Goal: Task Accomplishment & Management: Complete application form

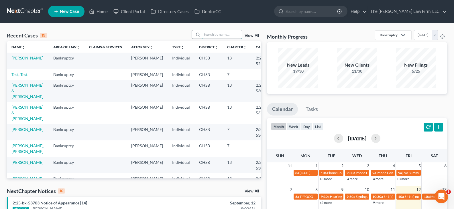
click at [214, 34] on input "search" at bounding box center [222, 34] width 40 height 8
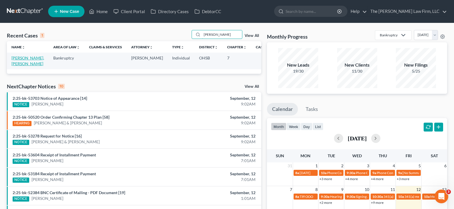
type input "[PERSON_NAME]"
click at [18, 59] on link "[PERSON_NAME], [PERSON_NAME]" at bounding box center [27, 61] width 33 height 11
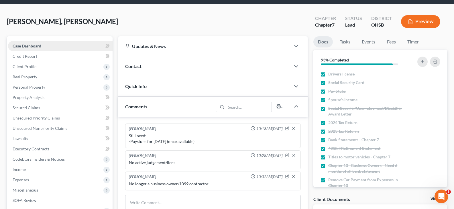
scroll to position [29, 0]
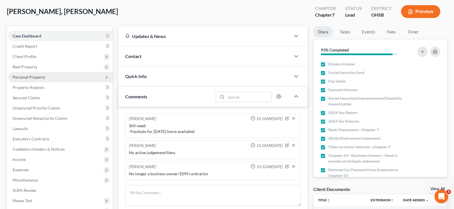
click at [37, 77] on span "Personal Property" at bounding box center [29, 77] width 33 height 5
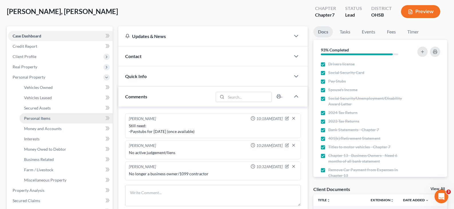
click at [41, 118] on span "Personal Items" at bounding box center [37, 118] width 26 height 5
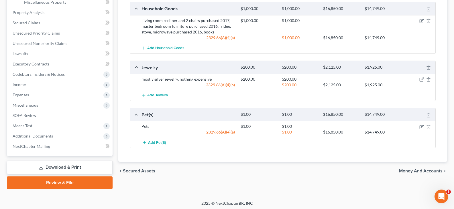
scroll to position [209, 0]
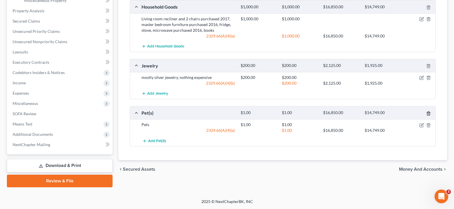
click at [428, 113] on icon "button" at bounding box center [428, 113] width 5 height 5
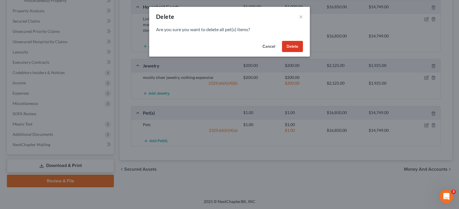
click at [294, 46] on button "Delete" at bounding box center [292, 46] width 21 height 11
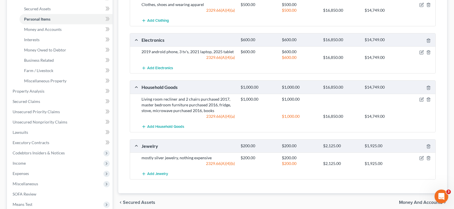
scroll to position [94, 0]
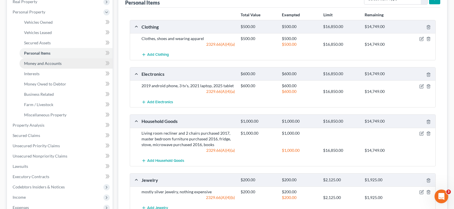
click at [56, 64] on span "Money and Accounts" at bounding box center [43, 63] width 38 height 5
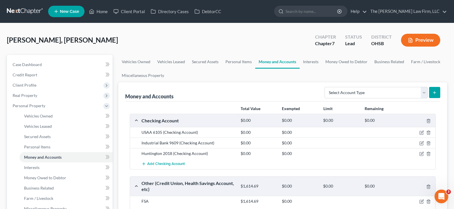
scroll to position [29, 0]
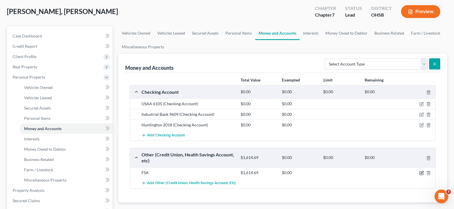
click at [422, 174] on icon "button" at bounding box center [422, 172] width 3 height 3
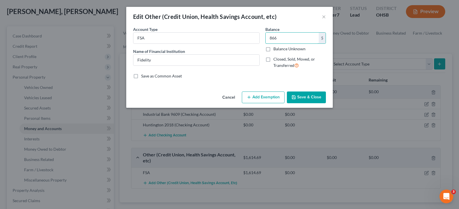
type input "866"
click at [306, 97] on button "Save & Close" at bounding box center [306, 98] width 39 height 12
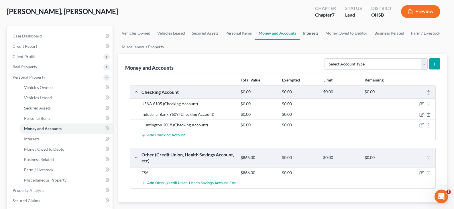
click at [311, 33] on link "Interests" at bounding box center [311, 33] width 22 height 14
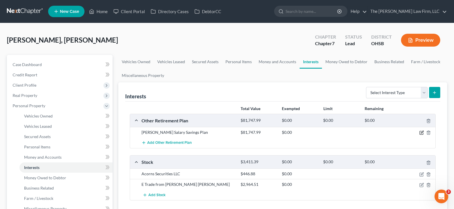
click at [422, 134] on icon "button" at bounding box center [422, 133] width 5 height 5
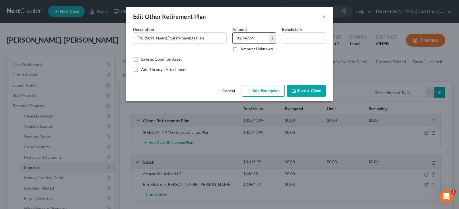
click at [256, 39] on input "81,747.99" at bounding box center [250, 38] width 36 height 11
type input "91,560"
click at [306, 89] on button "Save & Close" at bounding box center [306, 91] width 39 height 12
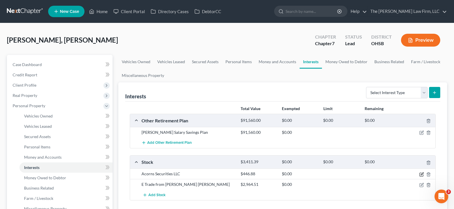
click at [423, 175] on icon "button" at bounding box center [422, 175] width 5 height 5
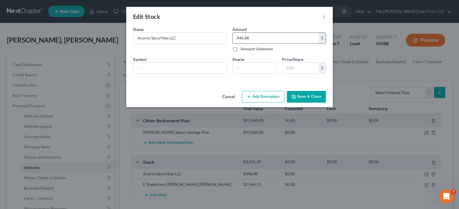
click at [259, 40] on input "446.88" at bounding box center [275, 38] width 86 height 11
type input "126.05"
click at [303, 97] on button "Save & Close" at bounding box center [306, 97] width 39 height 12
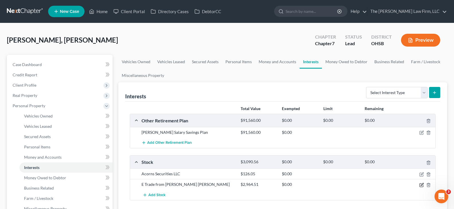
click at [422, 186] on icon "button" at bounding box center [422, 184] width 3 height 3
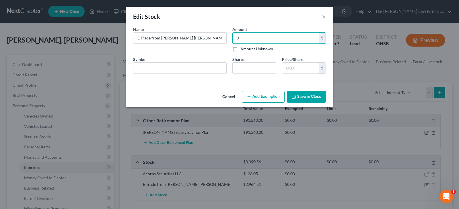
type input "0"
click at [310, 97] on button "Save & Close" at bounding box center [306, 97] width 39 height 12
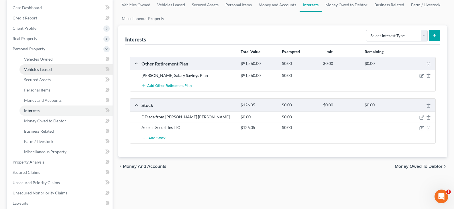
scroll to position [57, 0]
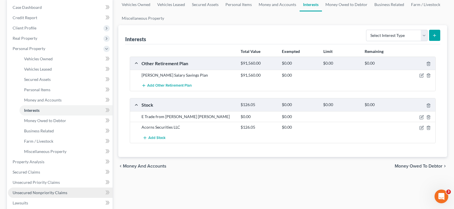
click at [60, 194] on span "Unsecured Nonpriority Claims" at bounding box center [40, 193] width 55 height 5
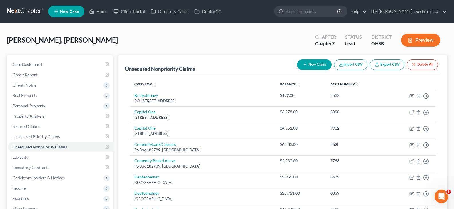
click at [309, 65] on button "New Claim" at bounding box center [314, 65] width 35 height 11
select select "0"
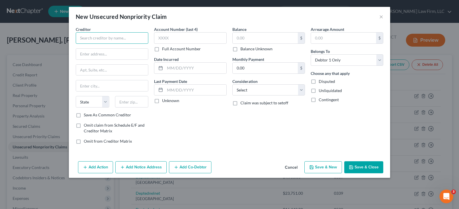
click at [128, 39] on input "text" at bounding box center [112, 37] width 73 height 11
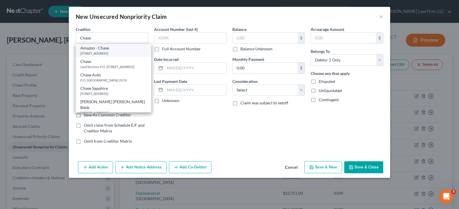
click at [126, 54] on div "[STREET_ADDRESS]" at bounding box center [113, 53] width 66 height 5
type input "Amazon - Chase"
type input "PO Box 6294"
type input "[PERSON_NAME] Stream"
select select "14"
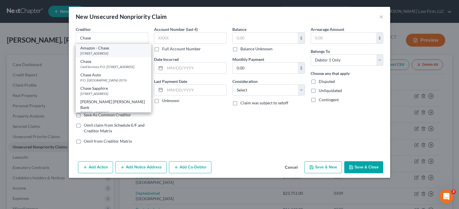
type input "60197-6294"
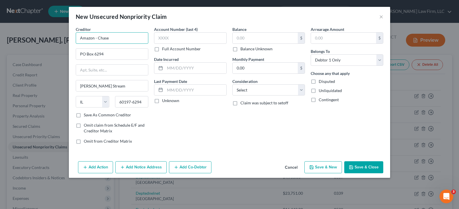
click at [97, 39] on input "Amazon - Chase" at bounding box center [112, 37] width 73 height 11
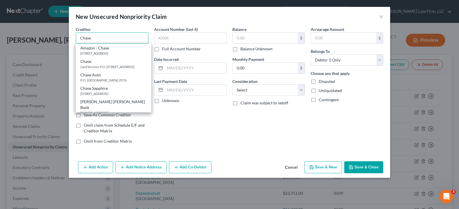
click at [109, 39] on input "Chase" at bounding box center [112, 37] width 73 height 11
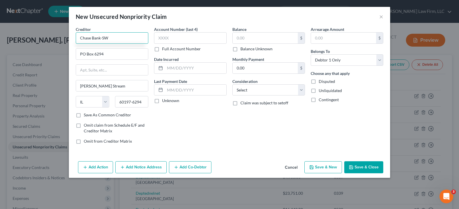
type input "Chase Bank-SW"
click at [353, 168] on icon "button" at bounding box center [350, 167] width 5 height 5
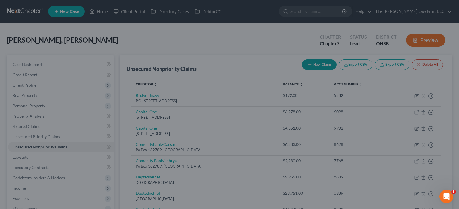
type input "0.00"
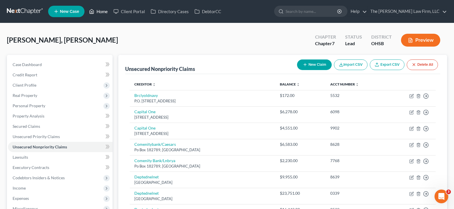
click at [105, 11] on link "Home" at bounding box center [98, 11] width 24 height 10
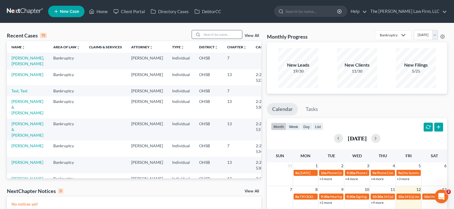
click at [214, 34] on input "search" at bounding box center [222, 34] width 40 height 8
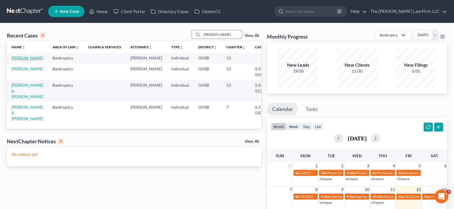
type input "[PERSON_NAME]"
click at [29, 58] on link "[PERSON_NAME]" at bounding box center [27, 58] width 32 height 5
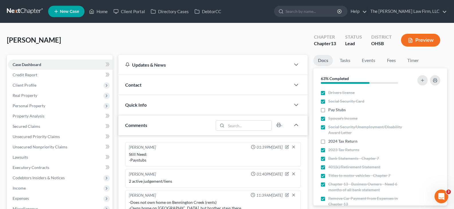
scroll to position [29, 0]
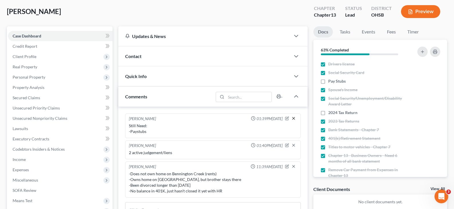
click at [294, 118] on line "button" at bounding box center [294, 119] width 2 height 2
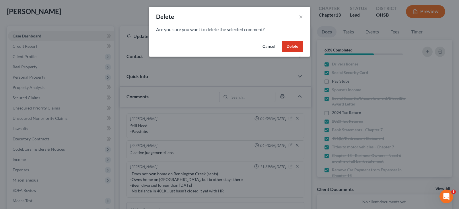
click at [292, 47] on button "Delete" at bounding box center [292, 46] width 21 height 11
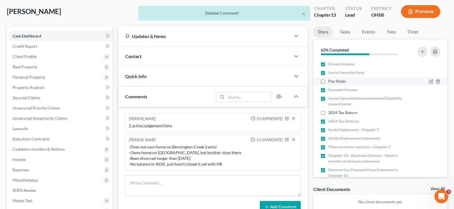
click at [328, 82] on label "Pay Stubs" at bounding box center [336, 82] width 17 height 6
click at [331, 82] on input "Pay Stubs" at bounding box center [333, 81] width 4 height 4
checkbox input "true"
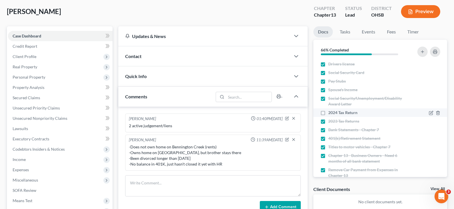
click at [328, 113] on label "2024 Tax Return" at bounding box center [342, 113] width 29 height 6
click at [331, 113] on input "2024 Tax Return" at bounding box center [333, 112] width 4 height 4
checkbox input "true"
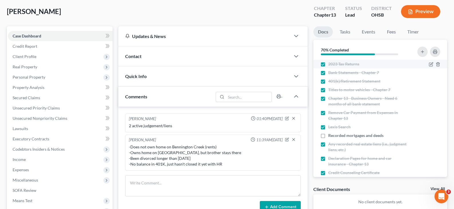
scroll to position [86, 0]
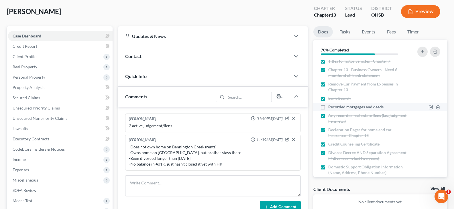
click at [328, 108] on label "Recorded mortgages and deeds" at bounding box center [355, 107] width 55 height 6
click at [331, 108] on input "Recorded mortgages and deeds" at bounding box center [333, 106] width 4 height 4
checkbox input "true"
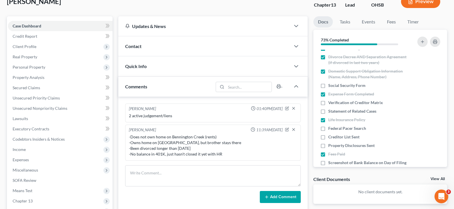
scroll to position [29, 0]
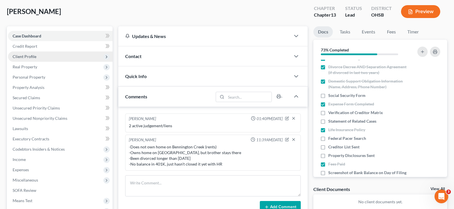
click at [21, 58] on span "Client Profile" at bounding box center [25, 56] width 24 height 5
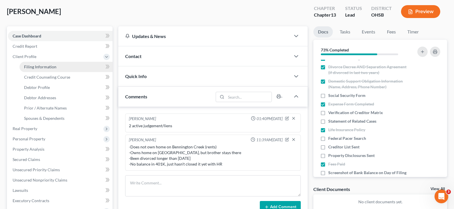
click at [31, 67] on span "Filing Information" at bounding box center [40, 66] width 32 height 5
select select "1"
select select "0"
select select "3"
select select "36"
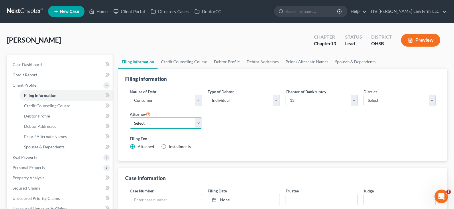
click at [198, 124] on select "Select [PERSON_NAME] - OHSB [PERSON_NAME] - OHNB [PERSON_NAME] - OHSB" at bounding box center [166, 123] width 72 height 11
select select "2"
click at [130, 118] on select "Select [PERSON_NAME] - OHSB [PERSON_NAME] - OHNB [PERSON_NAME] - OHSB" at bounding box center [166, 123] width 72 height 11
click at [189, 62] on link "Credit Counseling Course" at bounding box center [184, 62] width 53 height 14
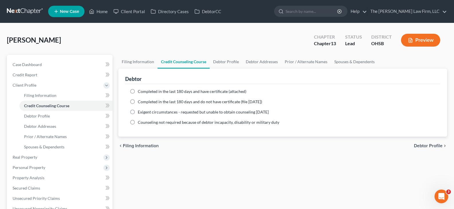
click at [138, 91] on label "Completed in the last 180 days and have certificate (attached)" at bounding box center [192, 92] width 109 height 6
click at [140, 91] on input "Completed in the last 180 days and have certificate (attached)" at bounding box center [142, 91] width 4 height 4
radio input "true"
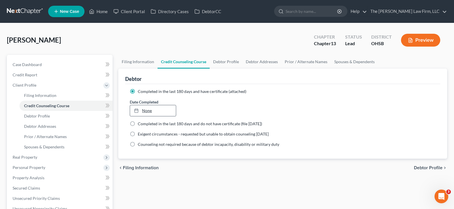
click at [146, 111] on link "None" at bounding box center [153, 110] width 46 height 11
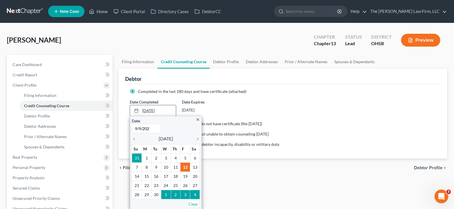
type input "[DATE]"
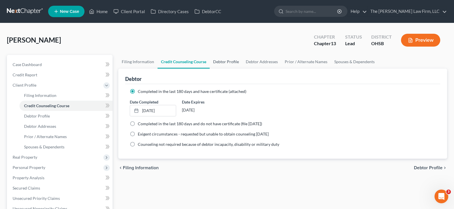
click at [219, 62] on link "Debtor Profile" at bounding box center [226, 62] width 33 height 14
select select "3"
select select "0"
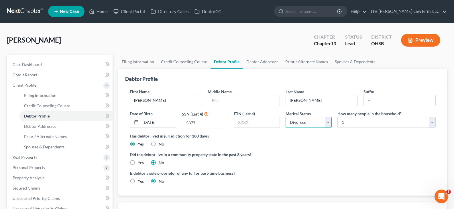
click at [329, 123] on select "Select Single Married Separated Divorced Widowed" at bounding box center [309, 122] width 46 height 11
select select "0"
click at [286, 117] on select "Select Single Married Separated Divorced Widowed" at bounding box center [309, 122] width 46 height 11
click at [254, 62] on link "Debtor Addresses" at bounding box center [262, 62] width 39 height 14
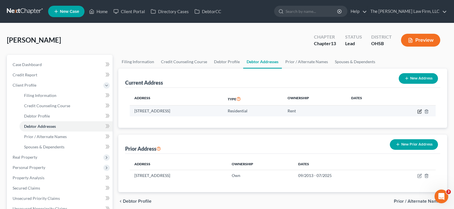
click at [418, 111] on icon "button" at bounding box center [419, 111] width 3 height 3
select select "36"
select select "0"
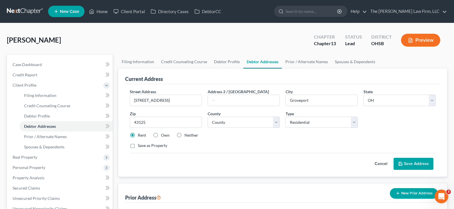
click at [411, 164] on button "Save Address" at bounding box center [414, 164] width 40 height 12
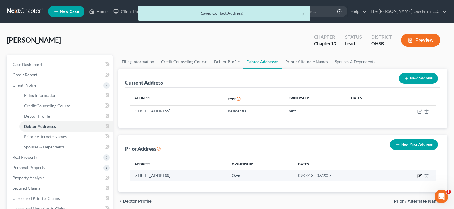
click at [418, 176] on icon "button" at bounding box center [420, 176] width 5 height 5
select select "36"
select select "24"
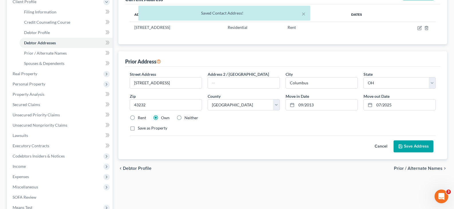
scroll to position [86, 0]
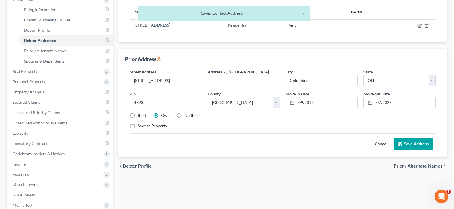
click at [415, 144] on button "Save Address" at bounding box center [414, 144] width 40 height 12
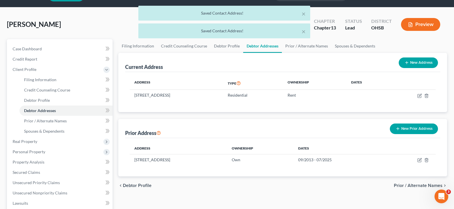
scroll to position [0, 0]
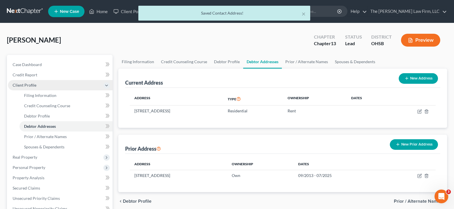
click at [53, 84] on span "Client Profile" at bounding box center [60, 85] width 105 height 10
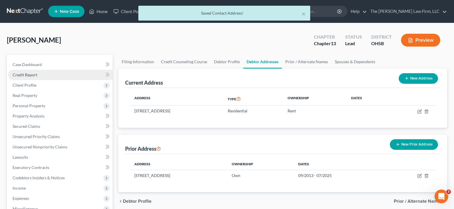
click at [36, 76] on span "Credit Report" at bounding box center [25, 75] width 25 height 5
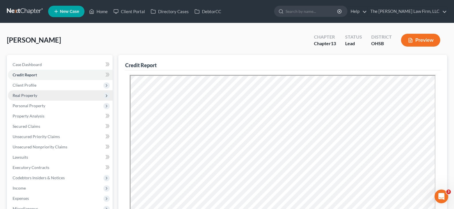
click at [31, 97] on span "Real Property" at bounding box center [25, 95] width 25 height 5
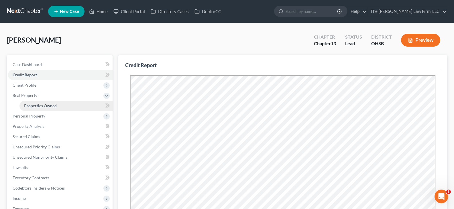
click at [38, 107] on span "Properties Owned" at bounding box center [40, 105] width 33 height 5
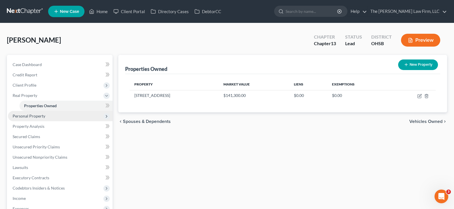
click at [53, 117] on span "Personal Property" at bounding box center [60, 116] width 105 height 10
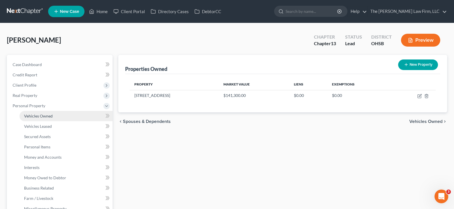
click at [52, 118] on link "Vehicles Owned" at bounding box center [65, 116] width 93 height 10
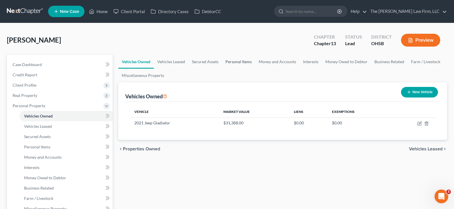
click at [229, 62] on link "Personal Items" at bounding box center [238, 62] width 33 height 14
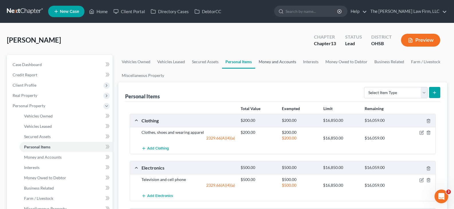
click at [274, 62] on link "Money and Accounts" at bounding box center [277, 62] width 44 height 14
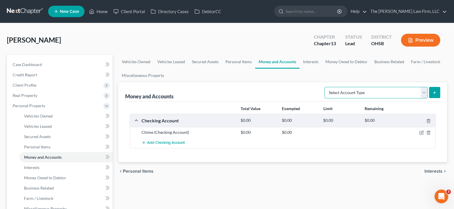
click at [424, 93] on select "Select Account Type Brokerage Cash on Hand Certificates of Deposit Checking Acc…" at bounding box center [376, 92] width 103 height 11
select select "checking"
click at [326, 87] on select "Select Account Type Brokerage Cash on Hand Certificates of Deposit Checking Acc…" at bounding box center [376, 92] width 103 height 11
click at [434, 92] on icon "submit" at bounding box center [434, 93] width 5 height 5
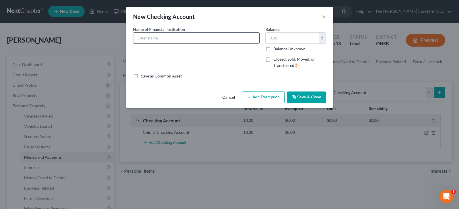
click at [209, 37] on input "text" at bounding box center [196, 38] width 126 height 11
type input "Huntington"
click at [296, 97] on button "Save & Close" at bounding box center [306, 98] width 39 height 12
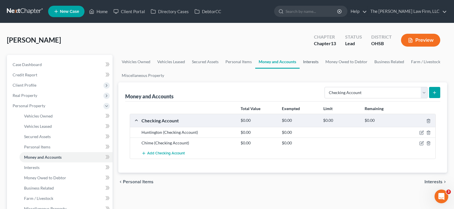
click at [310, 62] on link "Interests" at bounding box center [311, 62] width 22 height 14
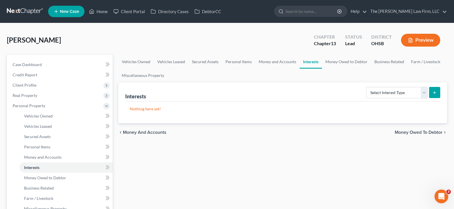
scroll to position [29, 0]
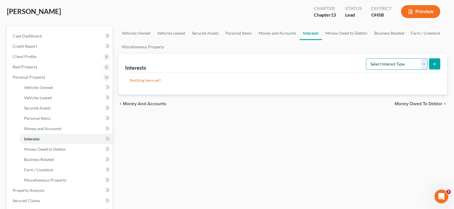
click at [425, 64] on select "Select Interest Type 401K Annuity Bond Education IRA Government Bond Government…" at bounding box center [397, 63] width 62 height 11
select select "401k"
click at [367, 58] on select "Select Interest Type 401K Annuity Bond Education IRA Government Bond Government…" at bounding box center [397, 63] width 62 height 11
click at [434, 64] on icon "submit" at bounding box center [434, 64] width 5 height 5
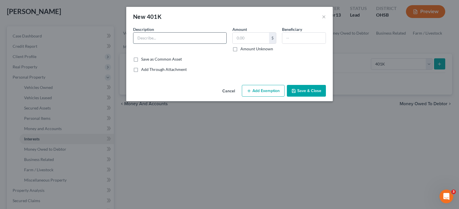
click at [154, 39] on input "text" at bounding box center [179, 38] width 93 height 11
type input "401K"
click at [300, 90] on button "Save & Close" at bounding box center [306, 91] width 39 height 12
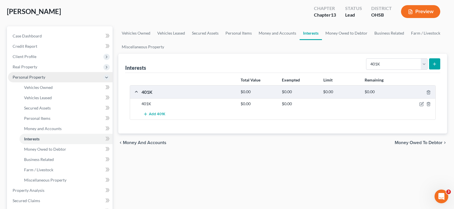
click at [50, 78] on span "Personal Property" at bounding box center [60, 77] width 105 height 10
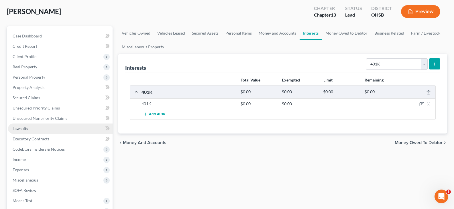
click at [38, 127] on link "Lawsuits" at bounding box center [60, 129] width 105 height 10
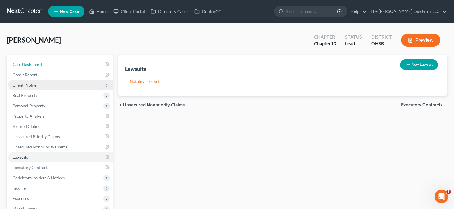
drag, startPoint x: 40, startPoint y: 64, endPoint x: 104, endPoint y: 82, distance: 66.1
click at [40, 64] on span "Case Dashboard" at bounding box center [27, 64] width 29 height 5
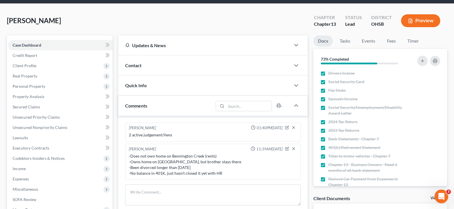
scroll to position [29, 0]
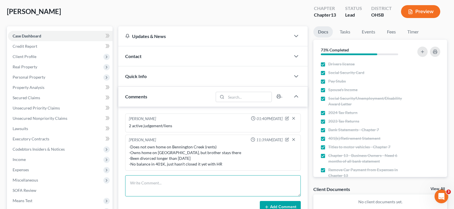
click at [200, 183] on textarea at bounding box center [213, 186] width 176 height 21
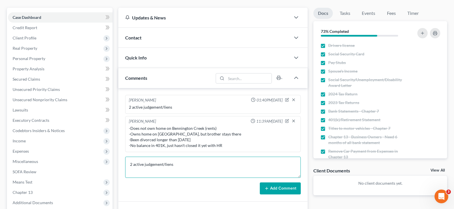
scroll to position [57, 0]
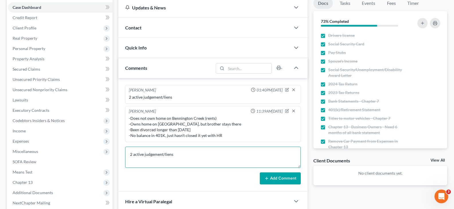
type textarea "2 active judgement/liens"
click at [269, 179] on icon at bounding box center [267, 179] width 5 height 5
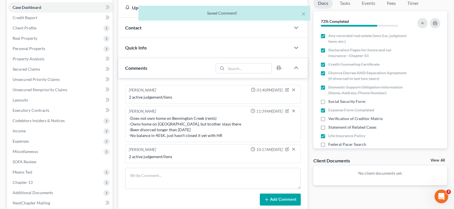
scroll to position [172, 0]
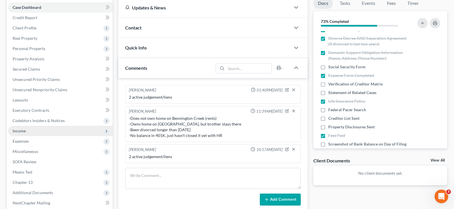
click at [23, 132] on span "Income" at bounding box center [19, 131] width 13 height 5
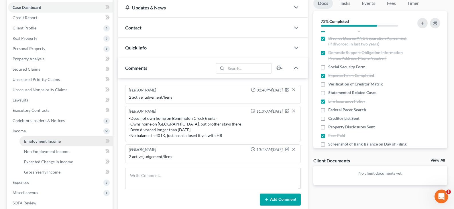
click at [31, 141] on span "Employment Income" at bounding box center [42, 141] width 37 height 5
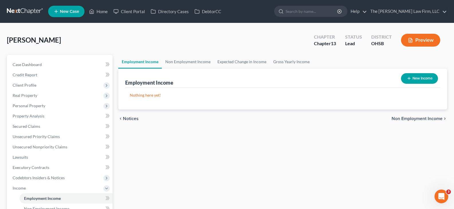
click at [408, 79] on icon "button" at bounding box center [409, 78] width 5 height 5
select select "0"
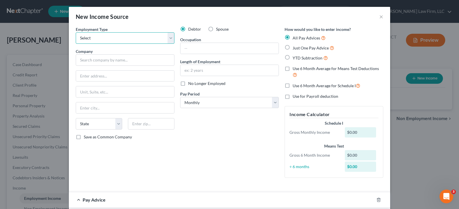
click at [92, 38] on select "Select Full or [DEMOGRAPHIC_DATA] Employment Self Employment" at bounding box center [125, 37] width 99 height 11
select select "0"
click at [76, 32] on select "Select Full or [DEMOGRAPHIC_DATA] Employment Self Employment" at bounding box center [125, 37] width 99 height 11
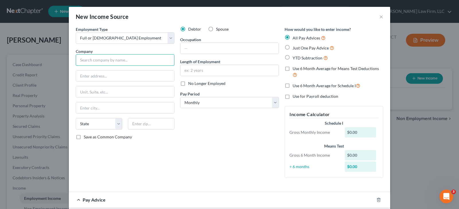
click at [95, 61] on input "text" at bounding box center [125, 59] width 99 height 11
type input "Premium Services Brands LLC"
click at [98, 77] on input "text" at bounding box center [125, 76] width 98 height 11
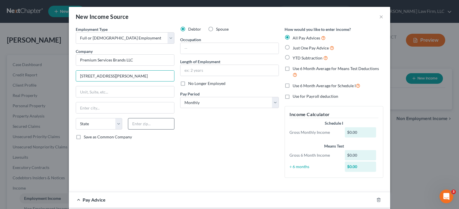
type input "[STREET_ADDRESS][PERSON_NAME]"
click at [132, 126] on input "text" at bounding box center [151, 123] width 46 height 11
type input "22902"
type input "[GEOGRAPHIC_DATA]"
select select "48"
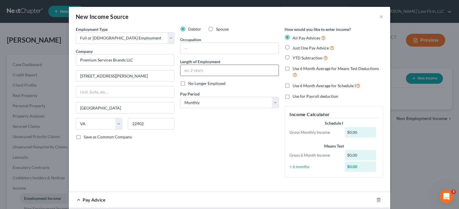
click at [191, 69] on input "text" at bounding box center [229, 70] width 98 height 11
click at [192, 48] on input "text" at bounding box center [229, 48] width 98 height 11
paste input "Contact Center General Manager"
type input "Contact Center General Manager"
click at [187, 70] on input "text" at bounding box center [229, 70] width 98 height 11
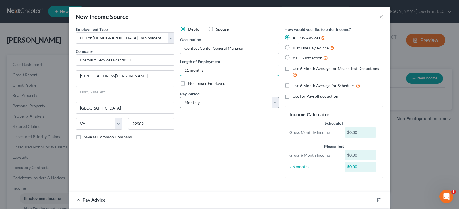
type input "11 months"
click at [205, 102] on select "Select Monthly Twice Monthly Every Other Week Weekly" at bounding box center [229, 102] width 99 height 11
select select "2"
click at [180, 97] on select "Select Monthly Twice Monthly Every Other Week Weekly" at bounding box center [229, 102] width 99 height 11
click at [292, 57] on label "YTD Subtraction" at bounding box center [309, 58] width 35 height 7
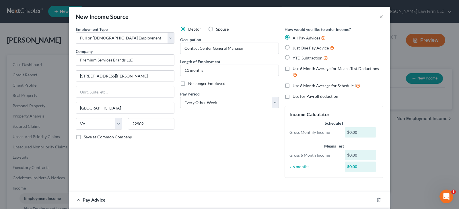
click at [295, 57] on input "YTD Subtraction" at bounding box center [297, 57] width 4 height 4
radio input "true"
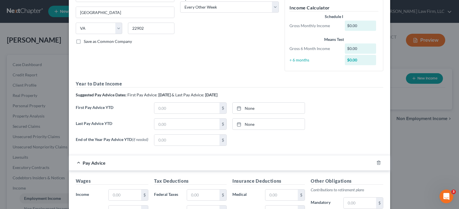
scroll to position [115, 0]
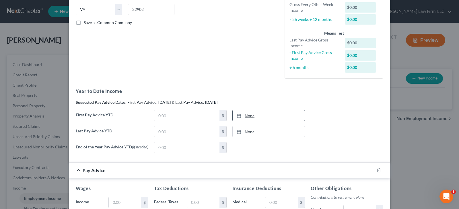
click at [240, 115] on div at bounding box center [240, 115] width 8 height 5
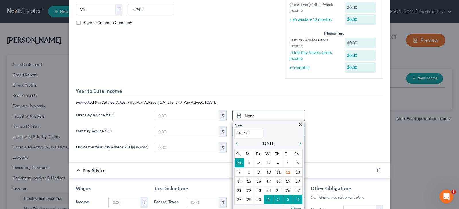
type input "[DATE]"
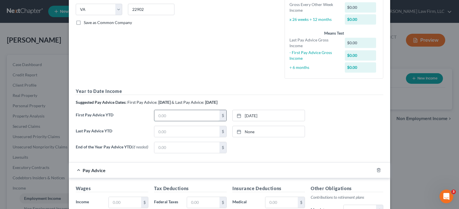
click at [211, 116] on input "text" at bounding box center [186, 115] width 65 height 11
type input "20,208.45"
click at [237, 132] on icon at bounding box center [238, 132] width 5 height 5
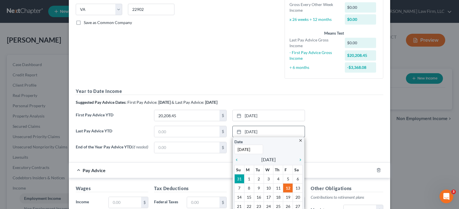
click at [249, 149] on input "[DATE]" at bounding box center [248, 149] width 29 height 9
type input "2"
type input "[DATE]"
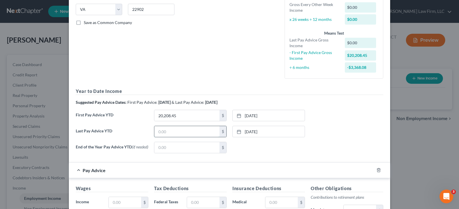
click at [191, 132] on input "text" at bounding box center [186, 131] width 65 height 11
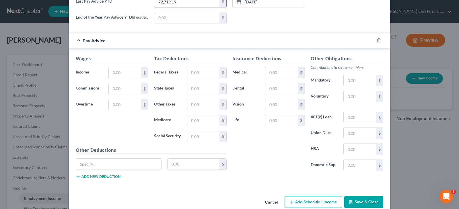
scroll to position [256, 0]
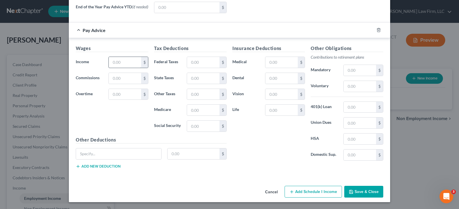
type input "72,719.19"
click at [113, 62] on input "text" at bounding box center [125, 62] width 32 height 11
type input "3,864.61"
click at [194, 61] on input "text" at bounding box center [203, 62] width 32 height 11
type input "529.75"
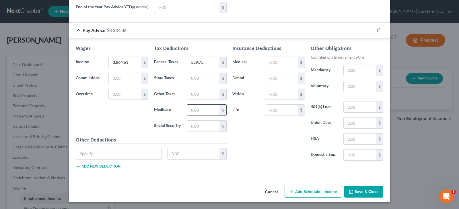
click at [188, 110] on input "text" at bounding box center [203, 110] width 32 height 11
type input "53.06"
click at [201, 124] on input "text" at bounding box center [203, 126] width 32 height 11
type input "226.87"
click at [197, 78] on input "text" at bounding box center [203, 78] width 32 height 11
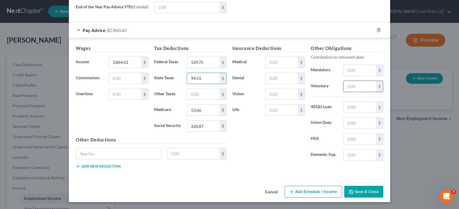
type input "94.51"
click at [347, 85] on input "text" at bounding box center [359, 86] width 32 height 11
type input "115.94"
click at [131, 155] on input "text" at bounding box center [118, 154] width 85 height 11
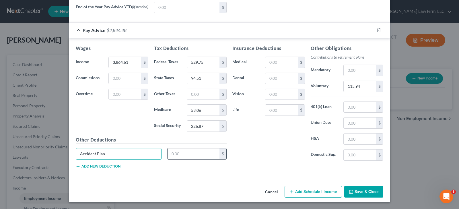
type input "Accident Plan"
click at [175, 154] on input "text" at bounding box center [193, 154] width 52 height 11
type input "11.09"
click at [275, 79] on input "text" at bounding box center [281, 78] width 32 height 11
type input "17.78"
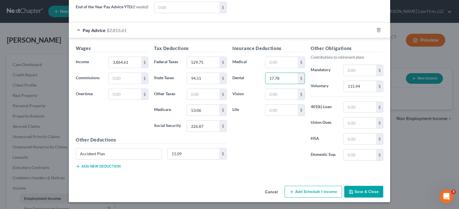
click at [108, 165] on button "Add new deduction" at bounding box center [98, 167] width 45 height 5
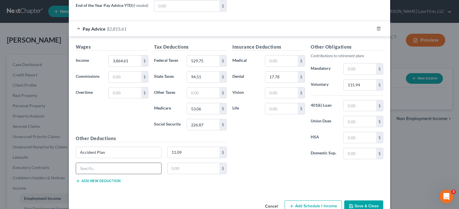
click at [110, 169] on input "text" at bounding box center [118, 168] width 85 height 11
type input "Earned Wage Access (Rain)"
click at [167, 170] on input "text" at bounding box center [193, 168] width 52 height 11
type input "359.87"
click at [110, 182] on button "Add new deduction" at bounding box center [98, 181] width 45 height 5
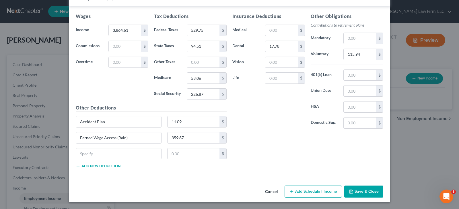
scroll to position [288, 0]
click at [122, 152] on input "text" at bounding box center [118, 154] width 85 height 11
type input "Garnishment"
click at [185, 156] on input "text" at bounding box center [193, 154] width 52 height 11
type input "870.00"
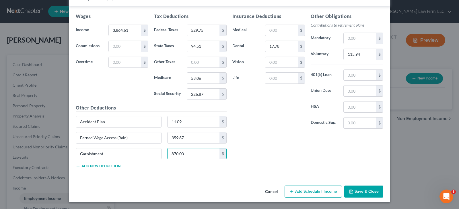
click at [114, 168] on button "Add new deduction" at bounding box center [98, 166] width 45 height 5
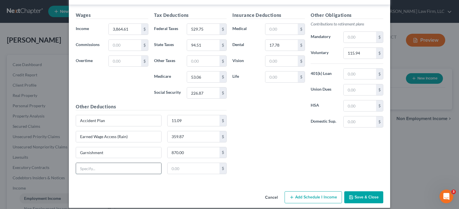
click at [114, 170] on input "text" at bounding box center [118, 168] width 85 height 11
type input "Hospital Indemnity/ Medical"
click at [172, 172] on input "text" at bounding box center [193, 168] width 52 height 11
type input "14.04"
click at [273, 28] on input "text" at bounding box center [281, 29] width 32 height 11
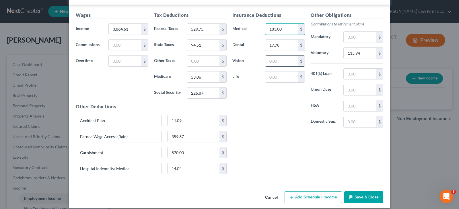
type input "183.00"
click at [284, 63] on input "text" at bounding box center [281, 61] width 32 height 11
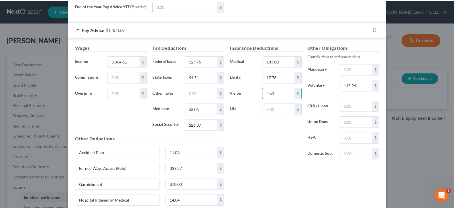
scroll to position [295, 0]
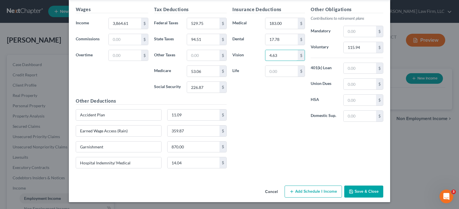
type input "4.63"
click at [364, 193] on button "Save & Close" at bounding box center [363, 192] width 39 height 12
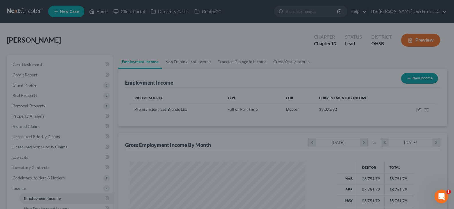
scroll to position [286487, 286405]
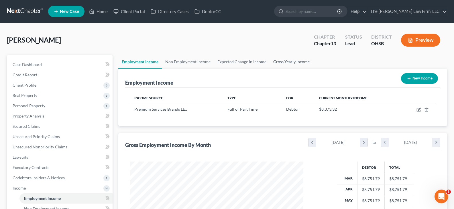
click at [289, 62] on link "Gross Yearly Income" at bounding box center [291, 62] width 43 height 14
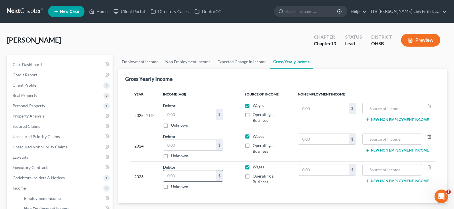
click at [170, 177] on input "text" at bounding box center [189, 176] width 53 height 11
type input "149,964"
click at [203, 147] on input "text" at bounding box center [189, 145] width 53 height 11
type input "149,964"
click at [173, 114] on input "text" at bounding box center [189, 114] width 53 height 11
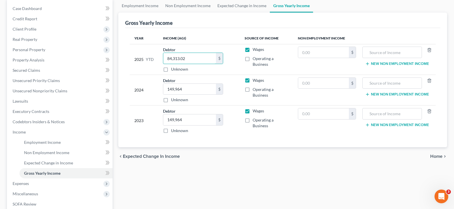
scroll to position [57, 0]
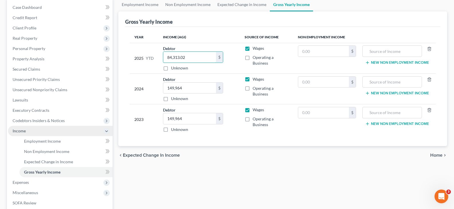
type input "84,313.02"
click at [34, 131] on span "Income" at bounding box center [60, 131] width 105 height 10
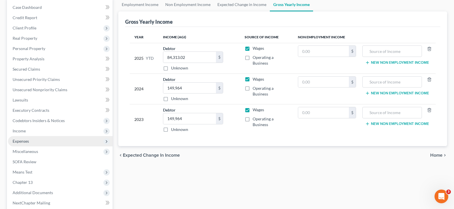
click at [24, 142] on span "Expenses" at bounding box center [21, 141] width 16 height 5
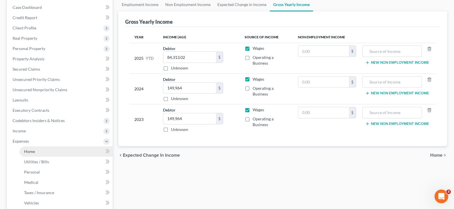
click at [32, 154] on span "Home" at bounding box center [29, 151] width 11 height 5
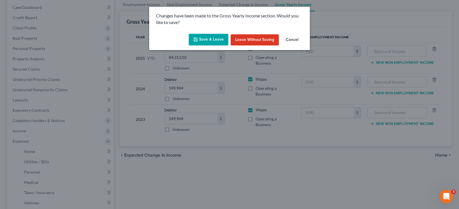
click at [207, 38] on button "Save & Leave" at bounding box center [209, 40] width 40 height 12
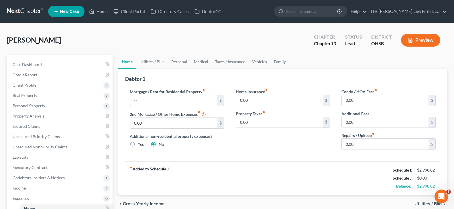
click at [196, 101] on input "text" at bounding box center [173, 100] width 87 height 11
type input "965"
click at [366, 144] on input "0.00" at bounding box center [385, 144] width 87 height 11
type input "300"
click at [145, 60] on link "Utilities / Bills" at bounding box center [152, 62] width 32 height 14
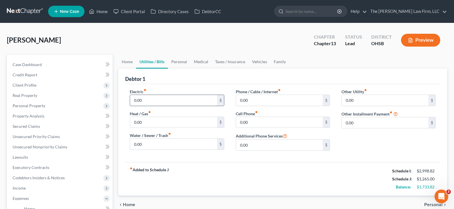
click at [143, 100] on input "0.00" at bounding box center [173, 100] width 87 height 11
type input "300"
type input "80"
type input "50"
type input "120"
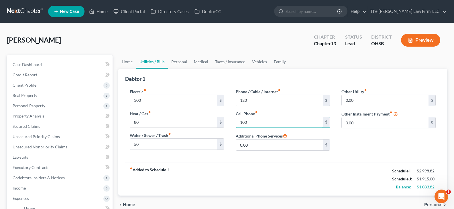
type input "100"
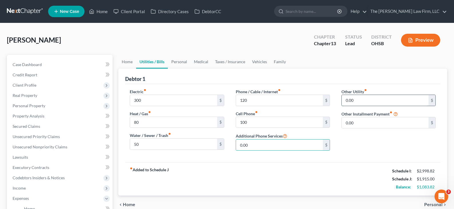
click at [353, 100] on input "0.00" at bounding box center [385, 100] width 87 height 11
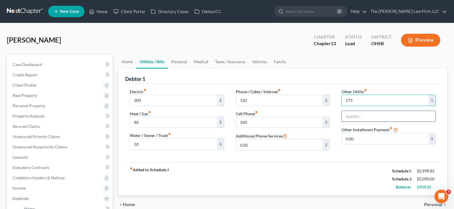
type input "175"
click at [363, 116] on input "text" at bounding box center [389, 116] width 94 height 11
type input "storage unit"
click at [183, 63] on link "Personal" at bounding box center [179, 62] width 23 height 14
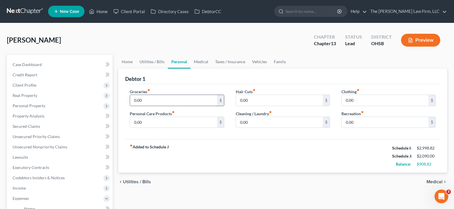
click at [162, 100] on input "0.00" at bounding box center [173, 100] width 87 height 11
type input "500"
type input "100"
type input "60"
type input "75"
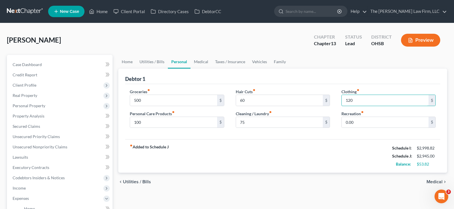
type input "120"
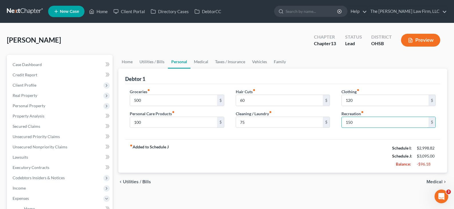
type input "150"
click at [202, 63] on link "Medical" at bounding box center [201, 62] width 21 height 14
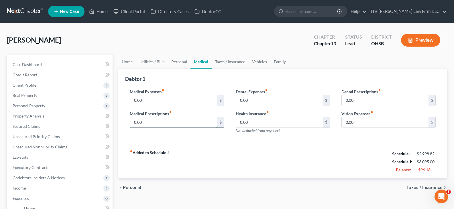
click at [156, 122] on input "0.00" at bounding box center [173, 122] width 87 height 11
type input "60"
click at [254, 62] on link "Vehicles" at bounding box center [260, 62] width 22 height 14
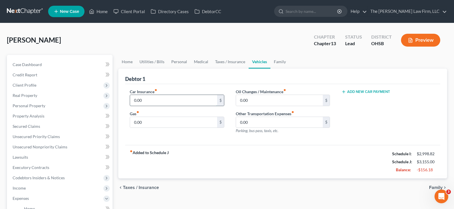
click at [151, 100] on input "0.00" at bounding box center [173, 100] width 87 height 11
type input "210"
type input "200"
type input "80"
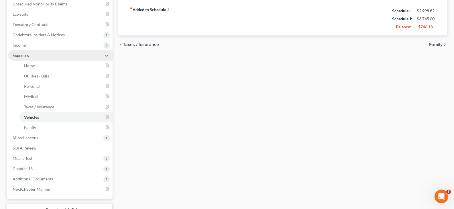
type input "100"
click at [48, 54] on span "Expenses" at bounding box center [60, 55] width 105 height 10
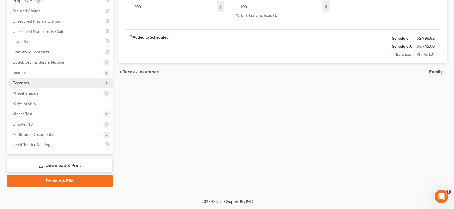
scroll to position [116, 0]
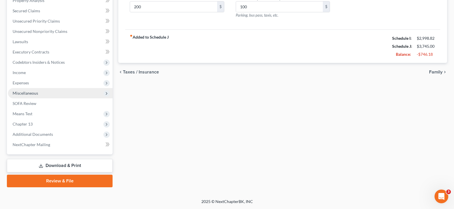
click at [36, 95] on span "Miscellaneous" at bounding box center [26, 93] width 26 height 5
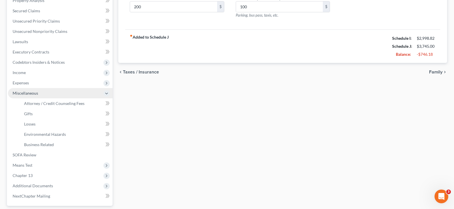
scroll to position [143, 0]
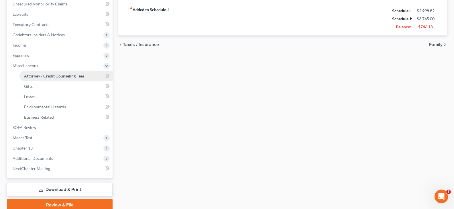
click at [57, 77] on span "Attorney / Credit Counseling Fees" at bounding box center [54, 76] width 60 height 5
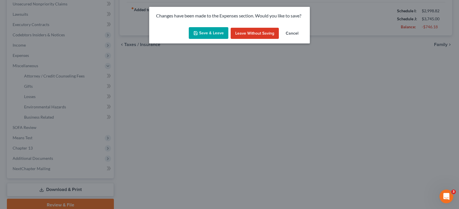
click at [200, 33] on button "Save & Leave" at bounding box center [209, 33] width 40 height 12
type input "210.00"
type input "200.00"
type input "80.00"
type input "100.00"
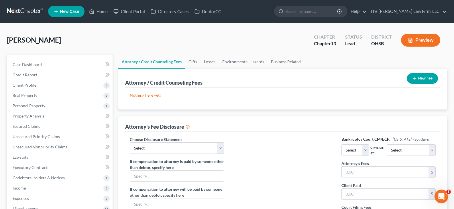
click at [415, 78] on icon "button" at bounding box center [415, 78] width 5 height 5
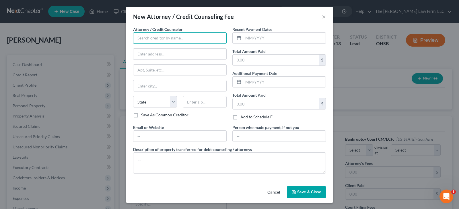
click at [190, 38] on input "text" at bounding box center [179, 37] width 93 height 11
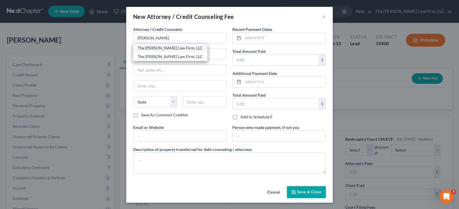
click at [162, 48] on div "The [PERSON_NAME] Law Firm, LLC" at bounding box center [170, 48] width 65 height 6
type input "The [PERSON_NAME] Law Firm, LLC"
type input "[STREET_ADDRESS]"
type input "Suite B1"
type input "Columbus"
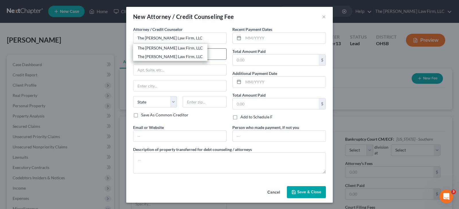
select select "36"
type input "43235"
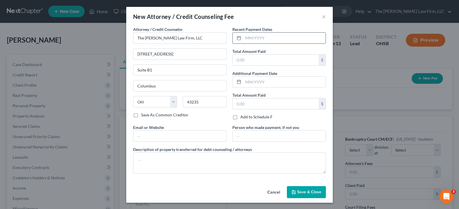
click at [244, 39] on input "text" at bounding box center [284, 38] width 82 height 11
type input "09/2025"
click at [246, 62] on input "text" at bounding box center [275, 60] width 86 height 11
type input "62.00"
click at [208, 140] on input "text" at bounding box center [179, 136] width 93 height 11
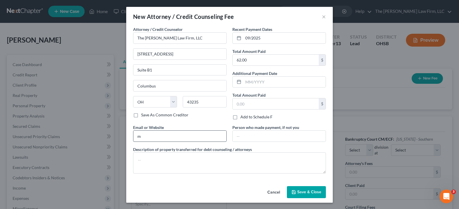
type input "[EMAIL_ADDRESS][DOMAIN_NAME]"
click at [185, 162] on textarea at bounding box center [229, 163] width 193 height 21
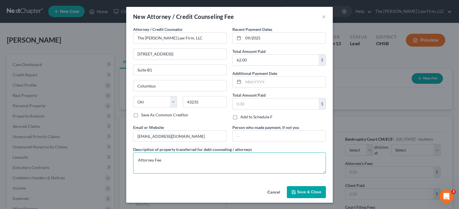
type textarea "Attorney Fee"
click at [301, 192] on span "Save & Close" at bounding box center [309, 192] width 24 height 5
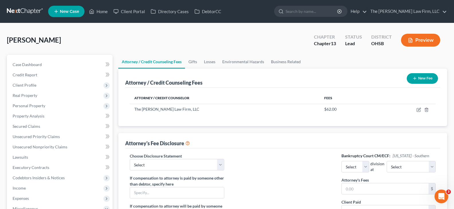
click at [415, 80] on line "button" at bounding box center [415, 78] width 0 height 3
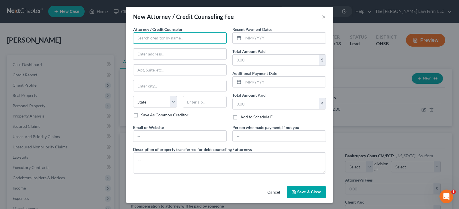
click at [153, 38] on input "text" at bounding box center [179, 37] width 93 height 11
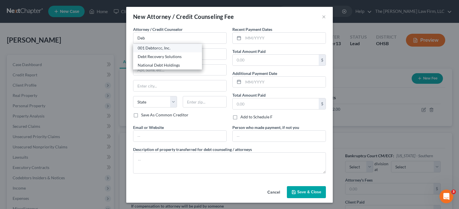
click at [161, 48] on div "001 Debtorcc, Inc." at bounding box center [168, 48] width 60 height 6
type input "001 Debtorcc, Inc."
type input "[STREET_ADDRESS]"
type input "[GEOGRAPHIC_DATA]"
select select "33"
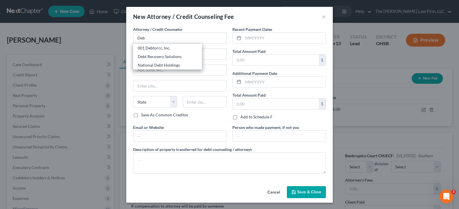
type input "07306"
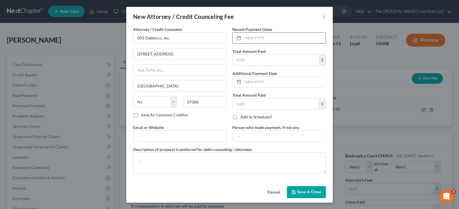
drag, startPoint x: 245, startPoint y: 38, endPoint x: 251, endPoint y: 39, distance: 6.4
click at [245, 38] on input "text" at bounding box center [284, 38] width 82 height 11
click at [245, 40] on input "text" at bounding box center [284, 38] width 82 height 11
type input "09/2025"
drag, startPoint x: 246, startPoint y: 59, endPoint x: 248, endPoint y: 63, distance: 4.7
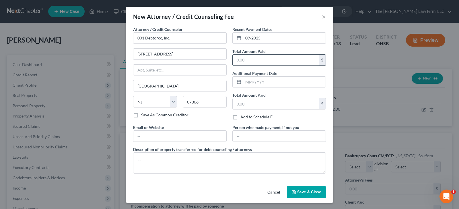
click at [246, 59] on input "text" at bounding box center [275, 60] width 86 height 11
type input "19.95"
click at [219, 138] on input "text" at bounding box center [179, 136] width 93 height 11
type input "[DOMAIN_NAME]"
click at [185, 160] on textarea at bounding box center [229, 163] width 193 height 21
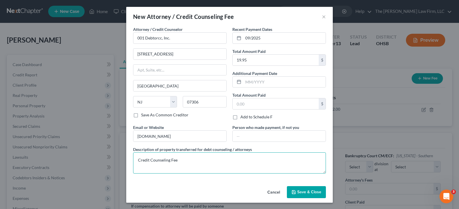
type textarea "Credit Counseling Fee"
click at [295, 193] on button "Save & Close" at bounding box center [306, 193] width 39 height 12
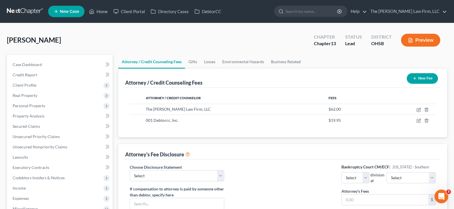
click at [415, 79] on icon "button" at bounding box center [415, 78] width 5 height 5
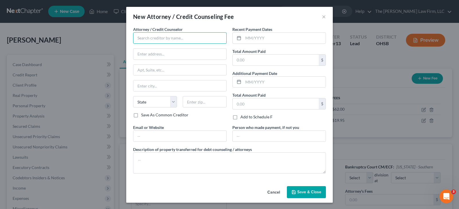
click at [143, 39] on input "text" at bounding box center [179, 37] width 93 height 11
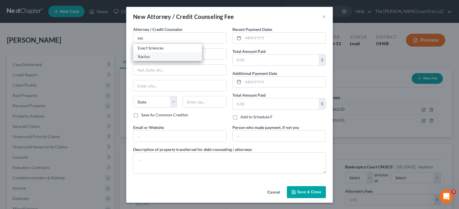
click at [143, 57] on div "Xactus" at bounding box center [168, 57] width 60 height 6
type input "Xactus"
type input "[STREET_ADDRESS][PERSON_NAME]"
type input "#100"
type input "Broomall"
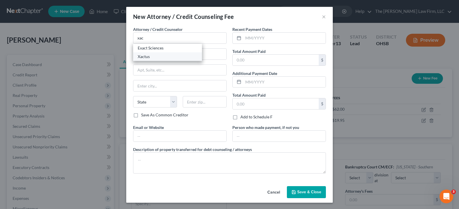
select select "39"
type input "19008"
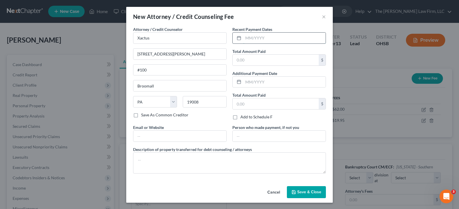
click at [243, 38] on input "text" at bounding box center [284, 38] width 82 height 11
type input "09/2025"
click at [243, 60] on input "text" at bounding box center [275, 60] width 86 height 11
type input "38.00"
click at [195, 138] on input "text" at bounding box center [179, 136] width 93 height 11
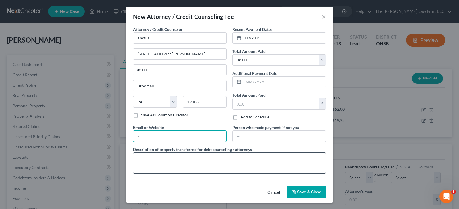
type input "[DOMAIN_NAME]"
click at [175, 161] on textarea at bounding box center [229, 163] width 193 height 21
type textarea "Credit Report Fee"
click at [306, 191] on span "Save & Close" at bounding box center [309, 192] width 24 height 5
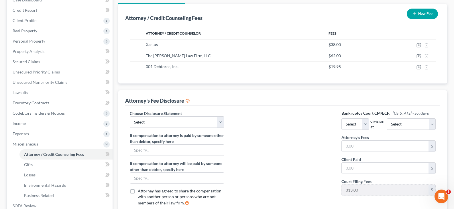
scroll to position [86, 0]
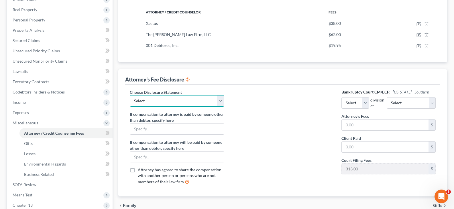
click at [221, 102] on select "Select Disclosure of Compensation" at bounding box center [177, 100] width 94 height 11
select select "0"
click at [130, 95] on select "Select Disclosure of Compensation" at bounding box center [177, 100] width 94 height 11
click at [369, 103] on select "Select Eastern Western" at bounding box center [356, 102] width 28 height 11
select select "0"
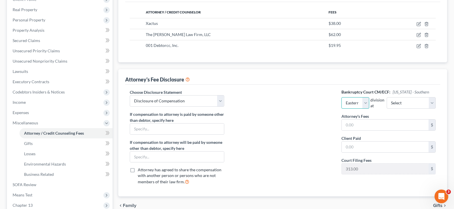
click at [342, 97] on select "Select Eastern Western" at bounding box center [356, 102] width 28 height 11
click at [423, 105] on select "Select Cincinnati [GEOGRAPHIC_DATA] [GEOGRAPHIC_DATA]" at bounding box center [411, 102] width 49 height 11
select select "1"
click at [392, 97] on select "Select Cincinnati [GEOGRAPHIC_DATA] [GEOGRAPHIC_DATA]" at bounding box center [411, 102] width 49 height 11
click at [403, 124] on input "text" at bounding box center [385, 125] width 87 height 11
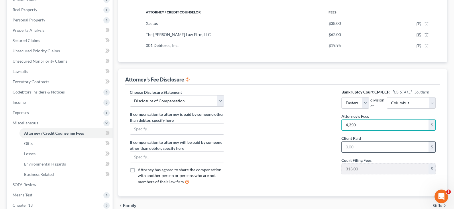
type input "4,350"
click at [389, 147] on input "text" at bounding box center [385, 147] width 87 height 11
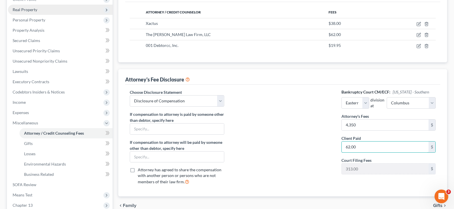
type input "62.00"
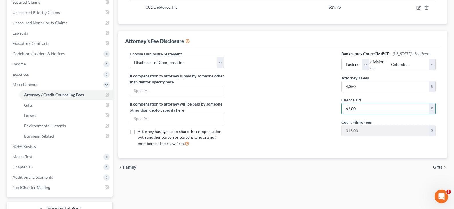
scroll to position [143, 0]
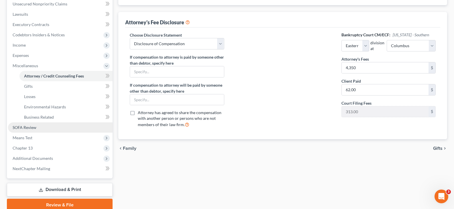
click at [32, 128] on span "SOFA Review" at bounding box center [25, 127] width 24 height 5
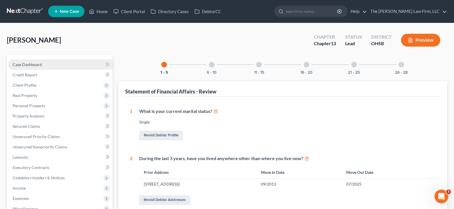
click at [37, 62] on span "Case Dashboard" at bounding box center [27, 64] width 29 height 5
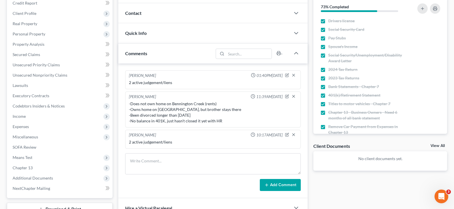
scroll to position [86, 0]
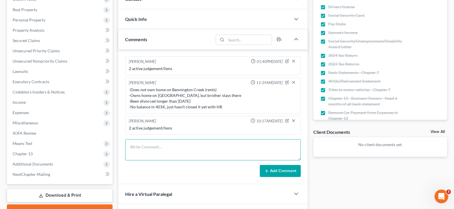
click at [257, 147] on textarea at bounding box center [213, 150] width 176 height 21
type textarea "Still need: -401K statement"
click at [276, 171] on button "Add Comment" at bounding box center [280, 171] width 41 height 12
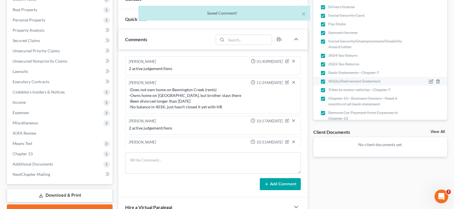
scroll to position [14, 0]
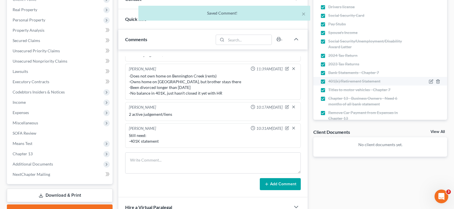
click at [328, 83] on label "401(k)/Retirement Statement" at bounding box center [354, 82] width 52 height 6
click at [331, 82] on input "401(k)/Retirement Statement" at bounding box center [333, 81] width 4 height 4
checkbox input "false"
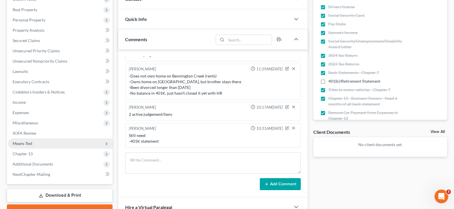
click at [17, 144] on span "Means Test" at bounding box center [23, 143] width 20 height 5
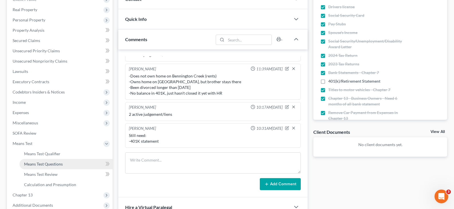
click at [35, 167] on span "Means Test Questions" at bounding box center [43, 164] width 39 height 5
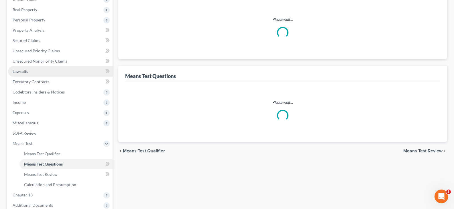
select select "60"
select select "1"
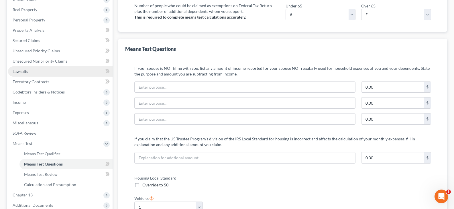
scroll to position [143, 0]
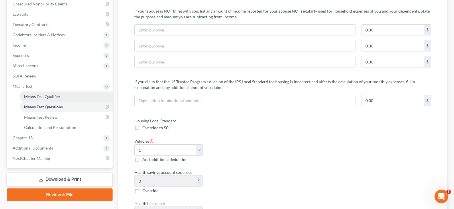
click at [49, 97] on span "Means Test Qualifier" at bounding box center [42, 96] width 36 height 5
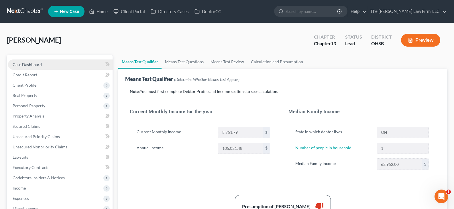
click at [57, 64] on link "Case Dashboard" at bounding box center [60, 65] width 105 height 10
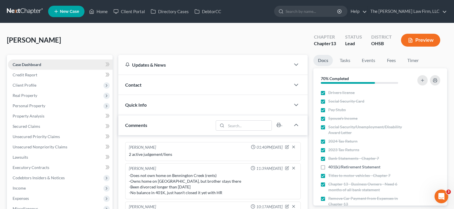
scroll to position [14, 0]
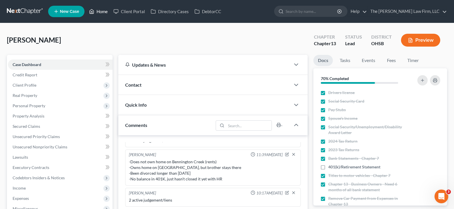
drag, startPoint x: 104, startPoint y: 11, endPoint x: 163, endPoint y: 38, distance: 64.8
click at [104, 11] on link "Home" at bounding box center [98, 11] width 24 height 10
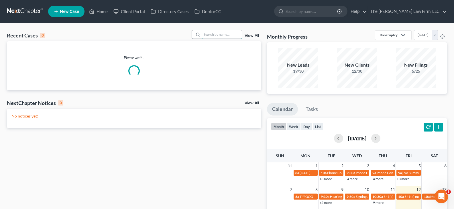
click at [213, 34] on input "search" at bounding box center [222, 34] width 40 height 8
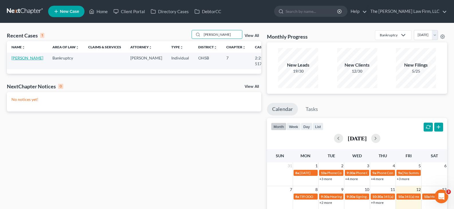
type input "[PERSON_NAME]"
click at [16, 58] on link "[PERSON_NAME]" at bounding box center [27, 58] width 32 height 5
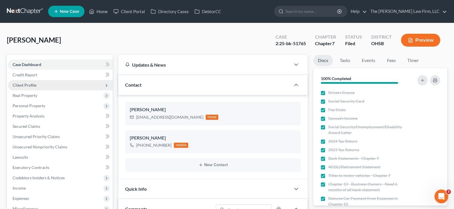
click at [33, 86] on span "Client Profile" at bounding box center [25, 85] width 24 height 5
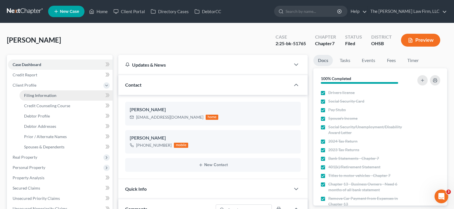
click at [52, 96] on span "Filing Information" at bounding box center [40, 95] width 32 height 5
select select "1"
select select "0"
select select "62"
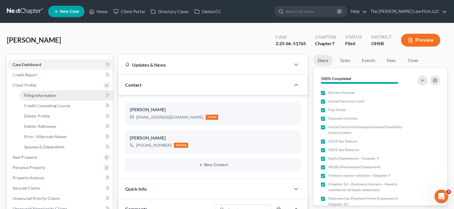
select select "2"
select select "36"
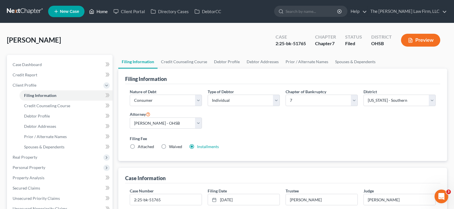
click at [104, 11] on link "Home" at bounding box center [98, 11] width 24 height 10
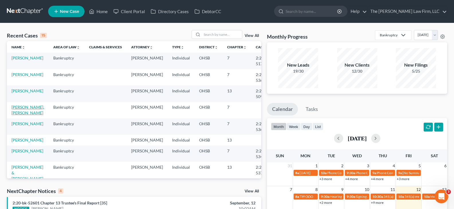
click at [16, 113] on link "[PERSON_NAME], [PERSON_NAME]" at bounding box center [27, 110] width 33 height 11
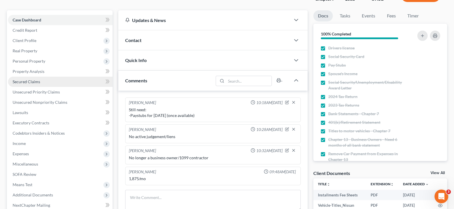
scroll to position [115, 0]
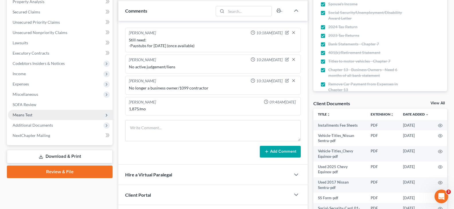
click at [29, 116] on span "Means Test" at bounding box center [23, 115] width 20 height 5
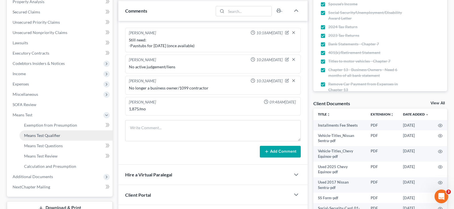
click at [35, 137] on span "Means Test Qualifier" at bounding box center [42, 135] width 36 height 5
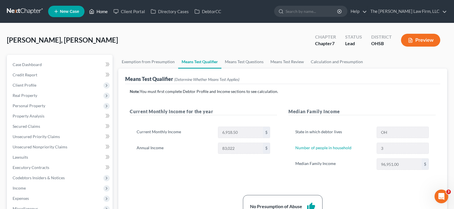
click at [101, 11] on link "Home" at bounding box center [98, 11] width 24 height 10
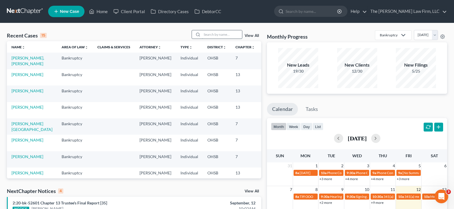
click at [208, 35] on input "search" at bounding box center [222, 34] width 40 height 8
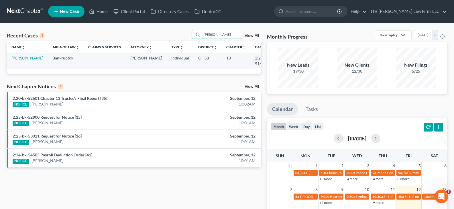
type input "[PERSON_NAME]"
click at [19, 59] on link "[PERSON_NAME]" at bounding box center [27, 58] width 32 height 5
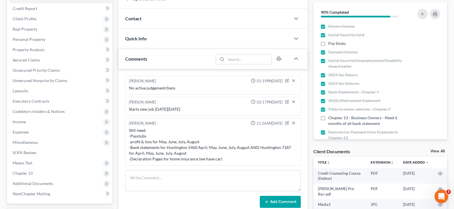
scroll to position [45, 0]
